Goal: Task Accomplishment & Management: Complete application form

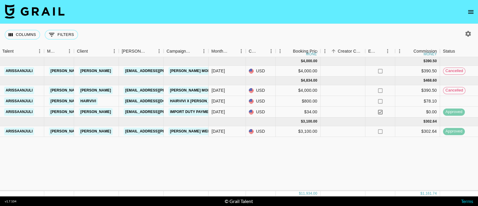
scroll to position [0, 127]
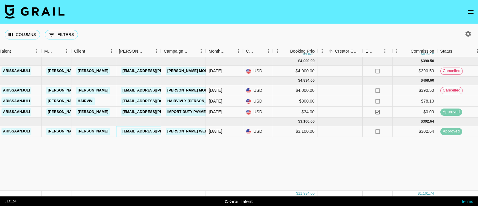
click at [147, 130] on link "[EMAIL_ADDRESS][PERSON_NAME][DOMAIN_NAME]" at bounding box center [169, 131] width 97 height 7
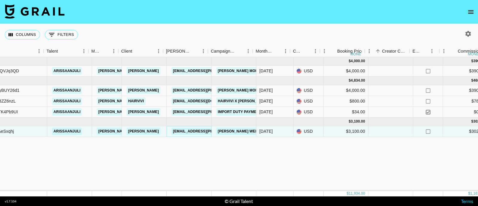
scroll to position [0, 74]
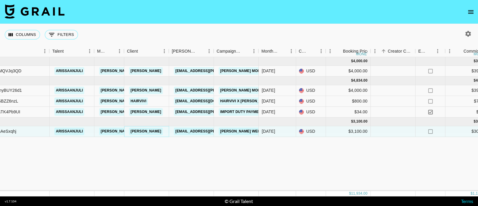
click at [139, 132] on link "SHEIN" at bounding box center [146, 131] width 34 height 7
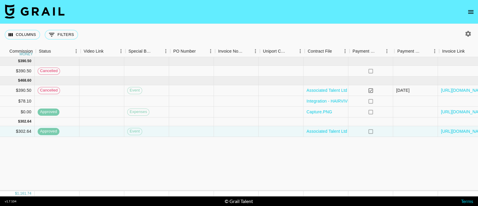
scroll to position [0, 559]
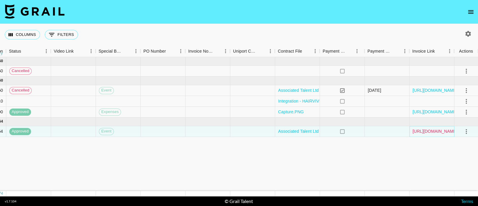
click at [426, 132] on link "[URL][DOMAIN_NAME]" at bounding box center [435, 131] width 45 height 6
click at [469, 132] on icon "select merge strategy" at bounding box center [466, 131] width 7 height 7
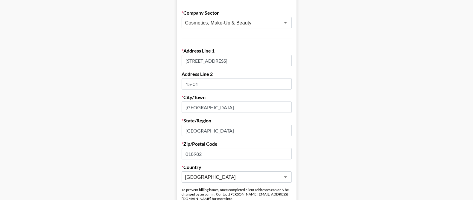
scroll to position [142, 0]
click at [190, 128] on input "Marina Bay Financial Centre" at bounding box center [237, 130] width 110 height 11
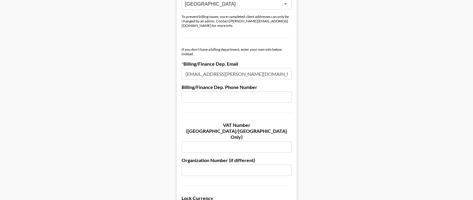
scroll to position [260, 1]
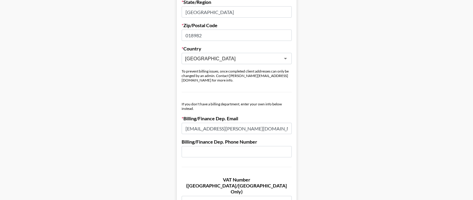
click at [205, 123] on input "kolie@shein.com" at bounding box center [237, 128] width 110 height 11
paste input "[EMAIL_ADDRESS][PERSON_NAME][DOMAIN_NAME]"
type input "[EMAIL_ADDRESS][PERSON_NAME][DOMAIN_NAME]"
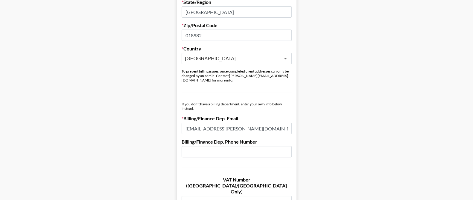
click at [325, 110] on main "Send New Client Form to Client Copy Link to Client Form Company Name SHEIN Regi…" at bounding box center [236, 90] width 463 height 634
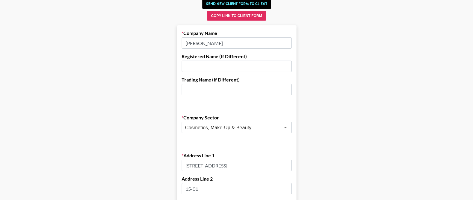
scroll to position [36, 0]
click at [211, 42] on input "SHEIN" at bounding box center [237, 43] width 110 height 11
type input "R"
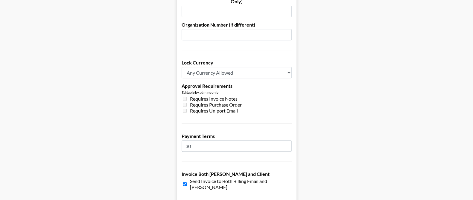
scroll to position [484, 0]
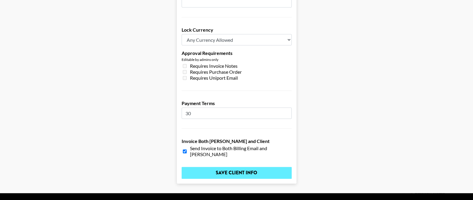
type input "Roadget Business Pte Ltd"
click at [229, 167] on input "Save Client Info" at bounding box center [237, 173] width 110 height 12
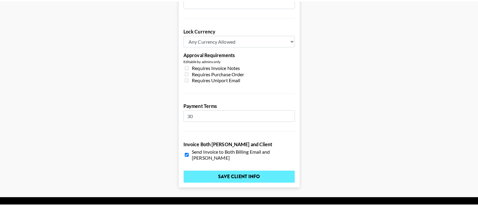
scroll to position [0, 0]
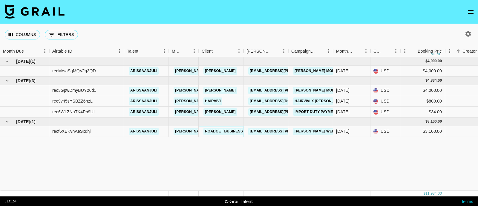
click at [218, 131] on link "Roadget Business Pte Ltd" at bounding box center [232, 131] width 57 height 7
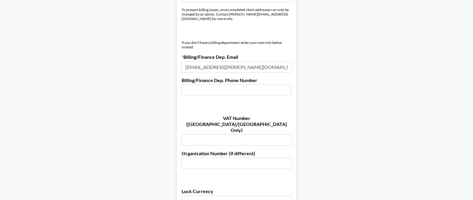
scroll to position [324, 0]
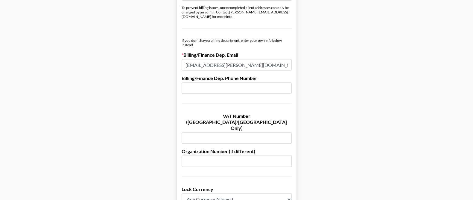
click at [220, 156] on input "text" at bounding box center [237, 161] width 110 height 11
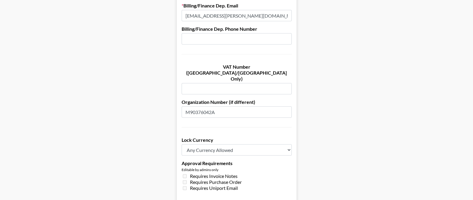
scroll to position [374, 0]
type input "M90376042A"
click at [208, 144] on select "Any Currency Allowed USD GBP EUR CAD AUD" at bounding box center [237, 149] width 110 height 11
select select "USD"
click at [184, 144] on select "Any Currency Allowed USD GBP EUR CAD AUD" at bounding box center [237, 149] width 110 height 11
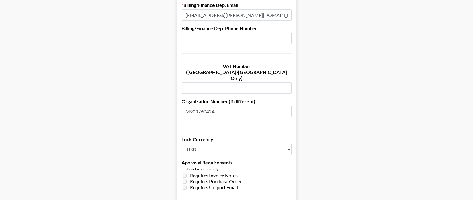
scroll to position [484, 0]
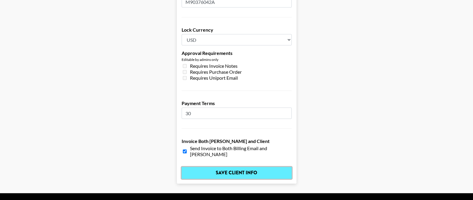
click at [212, 167] on input "Save Client Info" at bounding box center [237, 173] width 110 height 12
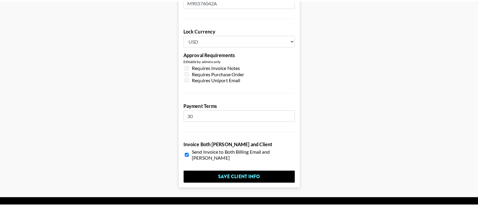
scroll to position [0, 0]
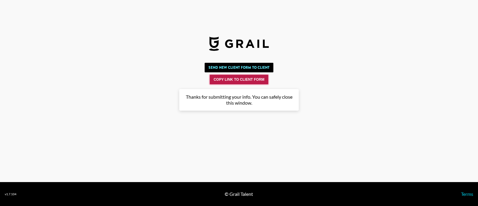
click at [231, 77] on button "Copy Link to Client Form" at bounding box center [239, 80] width 59 height 10
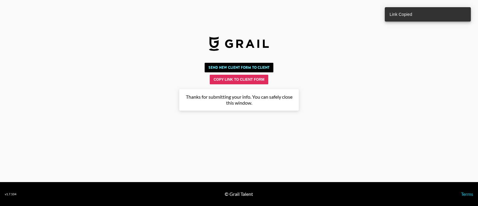
click at [220, 41] on img at bounding box center [239, 43] width 60 height 14
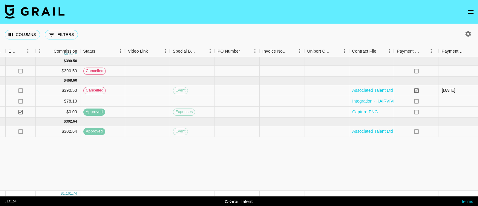
scroll to position [0, 559]
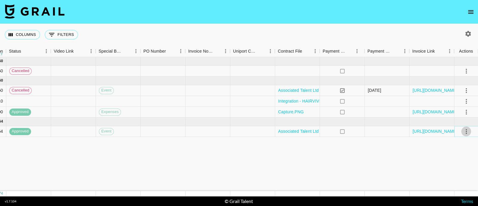
click at [469, 130] on icon "select merge strategy" at bounding box center [466, 131] width 7 height 7
click at [418, 132] on link "[URL][DOMAIN_NAME]" at bounding box center [435, 131] width 45 height 6
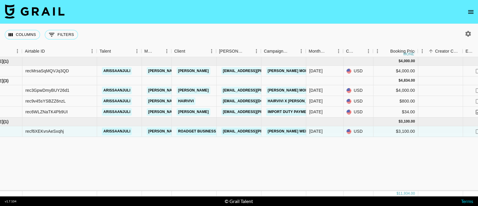
scroll to position [0, 25]
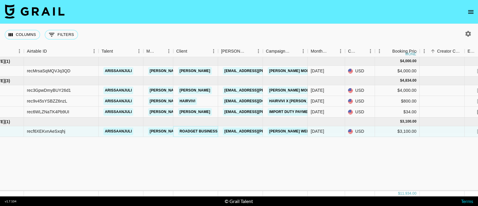
click at [195, 131] on link "Roadget Business Pte Ltd" at bounding box center [206, 131] width 57 height 7
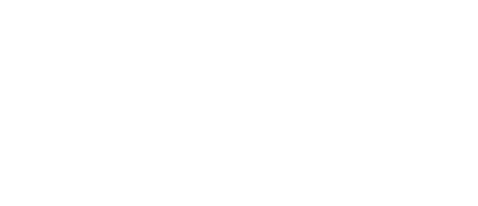
select select "USD"
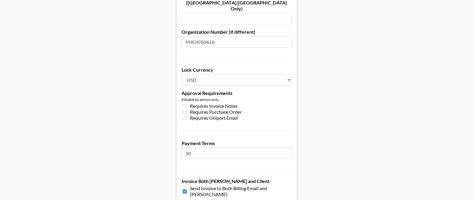
scroll to position [468, 0]
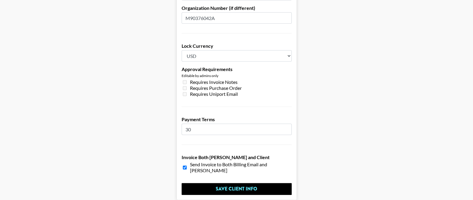
click at [194, 124] on input "30" at bounding box center [237, 129] width 110 height 11
type input "3"
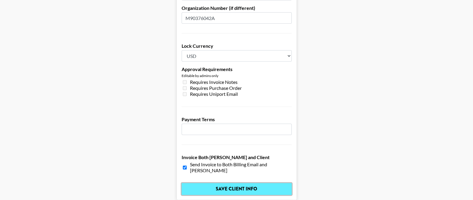
click at [233, 183] on input "Save Client Info" at bounding box center [237, 189] width 110 height 12
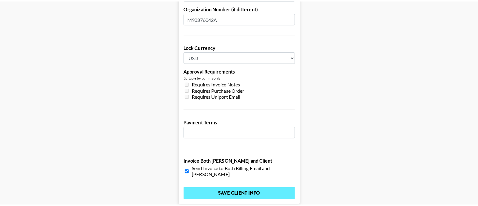
scroll to position [0, 0]
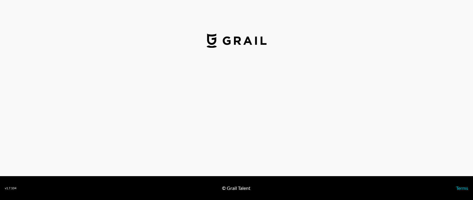
select select "USD"
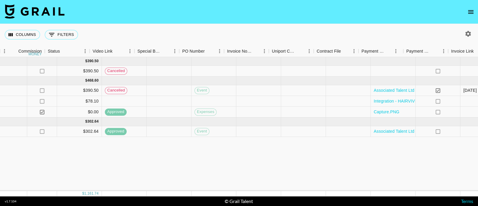
scroll to position [0, 559]
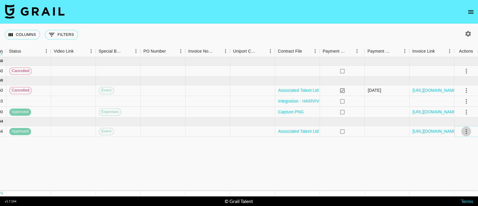
click at [468, 132] on icon "select merge strategy" at bounding box center [466, 131] width 7 height 7
click at [427, 129] on link "[URL][DOMAIN_NAME]" at bounding box center [435, 131] width 45 height 6
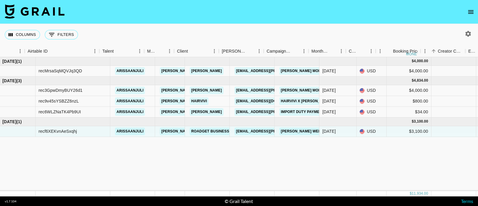
scroll to position [0, 6]
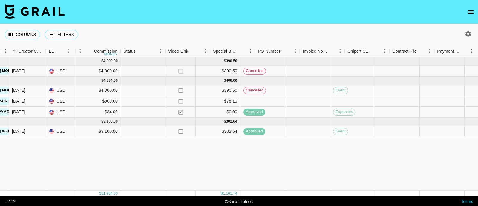
scroll to position [0, 559]
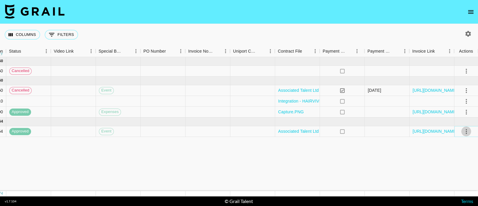
click at [462, 131] on button "select merge strategy" at bounding box center [467, 131] width 10 height 10
click at [416, 133] on link "[URL][DOMAIN_NAME]" at bounding box center [435, 131] width 45 height 6
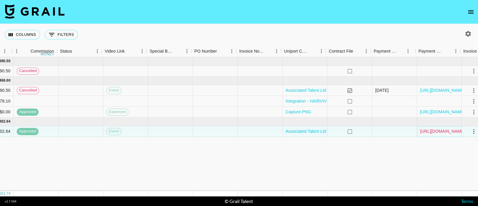
scroll to position [0, 558]
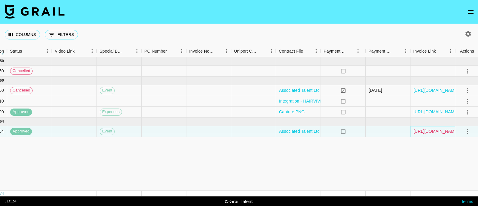
click at [426, 130] on link "[URL][DOMAIN_NAME]" at bounding box center [436, 131] width 45 height 6
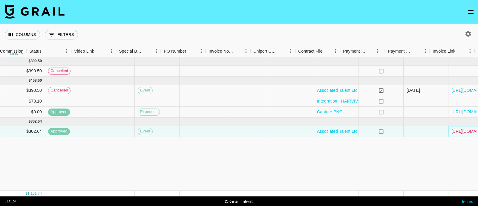
scroll to position [0, 559]
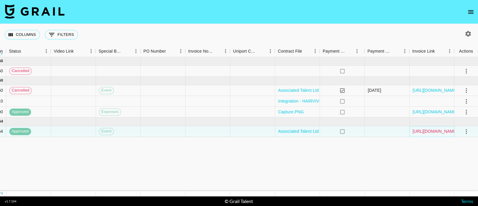
click at [421, 133] on link "[URL][DOMAIN_NAME]" at bounding box center [435, 131] width 45 height 6
click at [440, 131] on link "[URL][DOMAIN_NAME]" at bounding box center [435, 131] width 45 height 6
